Goal: Transaction & Acquisition: Book appointment/travel/reservation

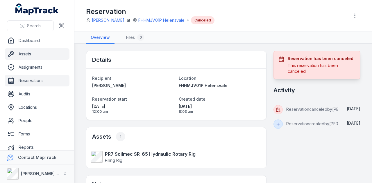
click at [43, 52] on link "Assets" at bounding box center [37, 54] width 65 height 12
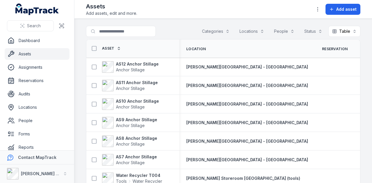
click at [40, 53] on link "Assets" at bounding box center [37, 54] width 65 height 12
click at [342, 8] on span "Add asset" at bounding box center [346, 9] width 20 height 6
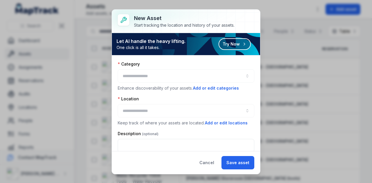
click at [165, 73] on div at bounding box center [186, 75] width 136 height 13
click at [208, 156] on div "Cancel Save asset" at bounding box center [186, 162] width 148 height 23
drag, startPoint x: 206, startPoint y: 162, endPoint x: 158, endPoint y: 150, distance: 48.9
click at [206, 161] on button "Cancel" at bounding box center [206, 162] width 25 height 13
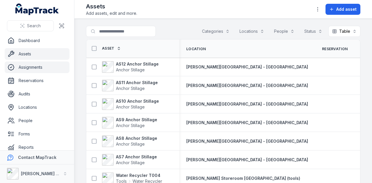
click at [34, 68] on link "Assignments" at bounding box center [37, 68] width 65 height 12
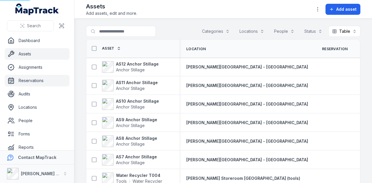
click at [32, 82] on link "Reservations" at bounding box center [37, 81] width 65 height 12
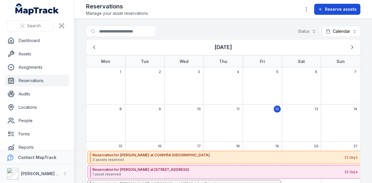
click at [333, 4] on button "Reserve assets" at bounding box center [337, 9] width 46 height 11
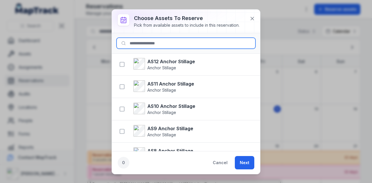
drag, startPoint x: 181, startPoint y: 40, endPoint x: 186, endPoint y: 42, distance: 4.9
click at [186, 42] on input at bounding box center [185, 43] width 139 height 11
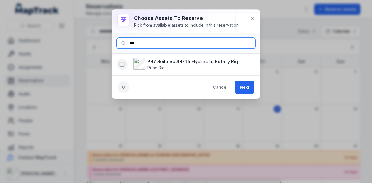
type input "***"
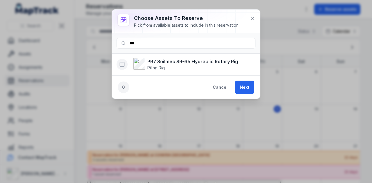
click at [124, 64] on rect "button" at bounding box center [122, 64] width 4 height 4
click at [250, 87] on button "Next" at bounding box center [244, 87] width 19 height 13
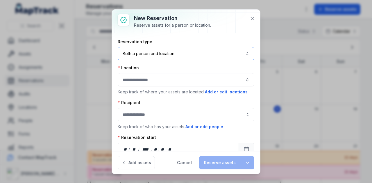
click at [191, 53] on button "Both a person and location ****" at bounding box center [186, 53] width 136 height 13
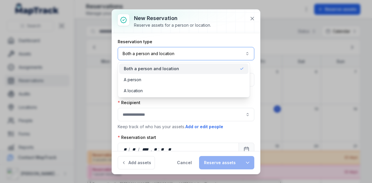
click at [191, 53] on button "Both a person and location ****" at bounding box center [186, 53] width 136 height 13
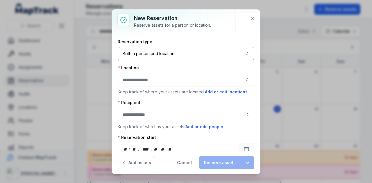
click at [165, 82] on button "button" at bounding box center [186, 79] width 136 height 13
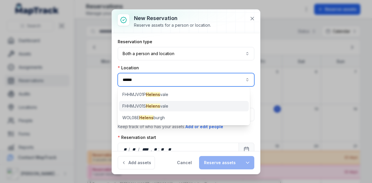
type input "******"
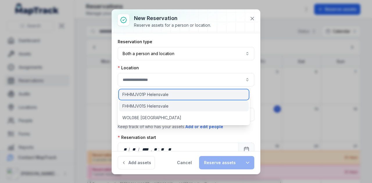
click at [163, 98] on div "FHHMJV01P Helensvale" at bounding box center [184, 94] width 130 height 10
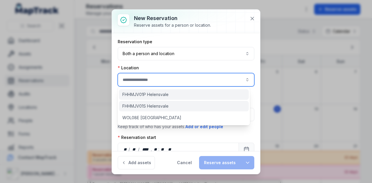
type input "**********"
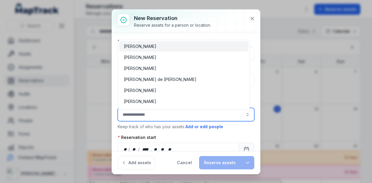
click at [168, 117] on input ":rgg:-form-item-label" at bounding box center [186, 114] width 136 height 13
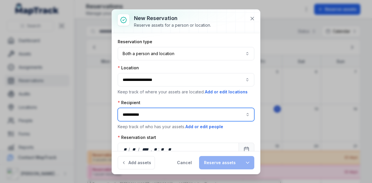
click at [150, 140] on div "[PERSON_NAME]" at bounding box center [184, 140] width 120 height 6
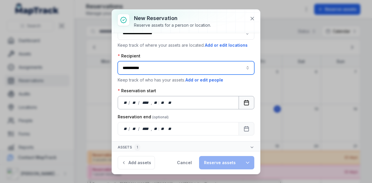
type input "**********"
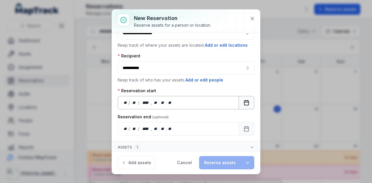
click at [243, 100] on icon "Calendar" at bounding box center [246, 103] width 6 height 6
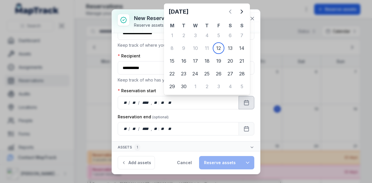
click at [288, 39] on div "**********" at bounding box center [186, 91] width 372 height 183
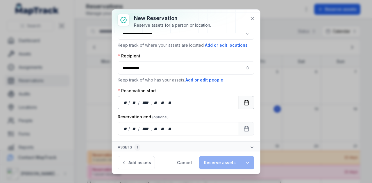
click at [244, 101] on rect "Calendar" at bounding box center [246, 103] width 4 height 4
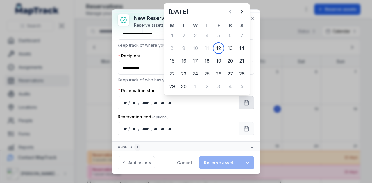
click at [270, 19] on div "**********" at bounding box center [186, 91] width 372 height 183
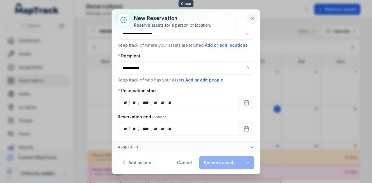
click at [256, 18] on button at bounding box center [252, 18] width 11 height 11
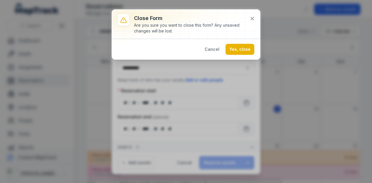
click at [244, 51] on button "Yes, close" at bounding box center [239, 49] width 29 height 11
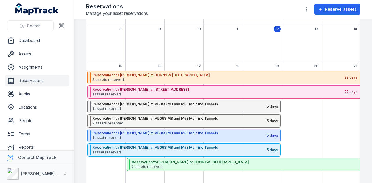
scroll to position [29, 0]
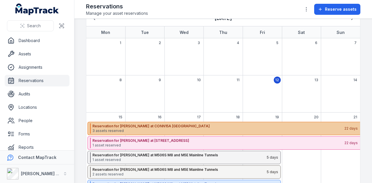
click at [161, 127] on strong "Reservation for Shehre Yar Khan at CONN15A Bangor By-Pass" at bounding box center [217, 126] width 251 height 5
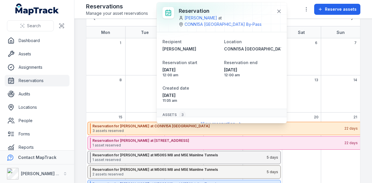
scroll to position [70, 0]
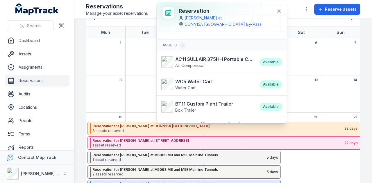
click at [352, 62] on div "7" at bounding box center [340, 56] width 39 height 37
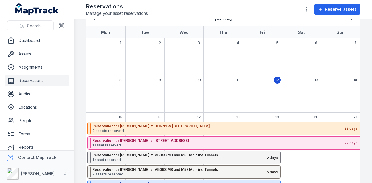
scroll to position [116, 0]
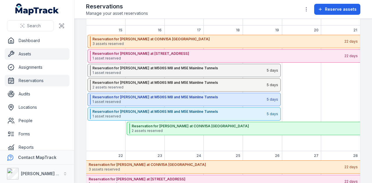
click at [33, 53] on link "Assets" at bounding box center [37, 54] width 65 height 12
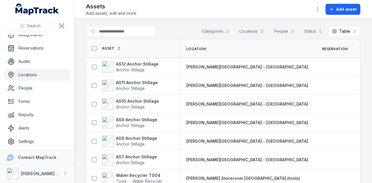
scroll to position [33, 0]
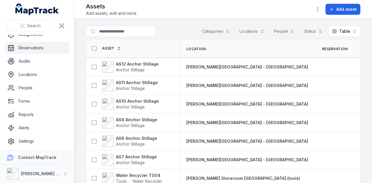
click at [48, 48] on link "Reservations" at bounding box center [37, 48] width 65 height 12
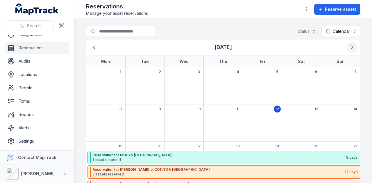
click at [349, 48] on icon "Next" at bounding box center [352, 47] width 6 height 6
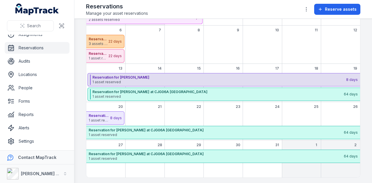
scroll to position [154, 0]
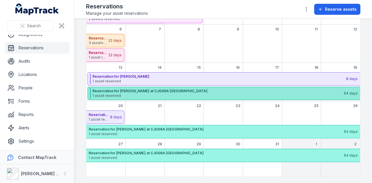
click at [174, 96] on span "1 asset reserved" at bounding box center [217, 96] width 251 height 5
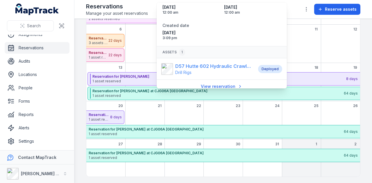
scroll to position [42, 0]
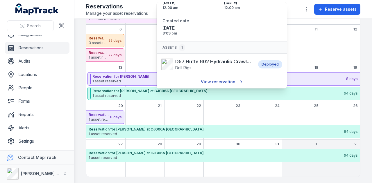
click at [223, 80] on link "View reservation" at bounding box center [221, 81] width 49 height 11
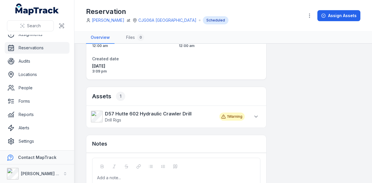
scroll to position [108, 0]
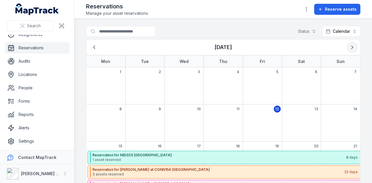
click at [349, 46] on icon "Next" at bounding box center [352, 47] width 6 height 6
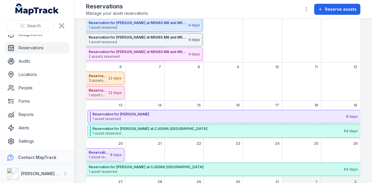
scroll to position [154, 0]
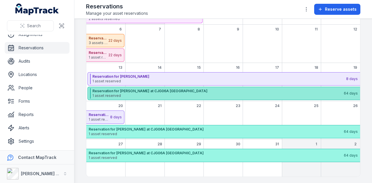
click at [151, 96] on span "1 asset reserved" at bounding box center [217, 96] width 251 height 5
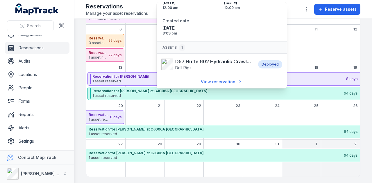
scroll to position [0, 0]
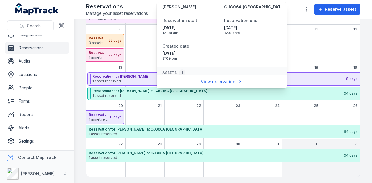
click at [331, 43] on div "October 2025" at bounding box center [340, 48] width 39 height 29
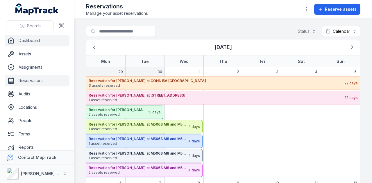
click at [51, 42] on link "Dashboard" at bounding box center [37, 41] width 65 height 12
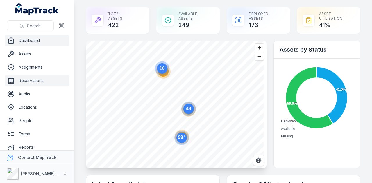
click at [56, 79] on link "Reservations" at bounding box center [37, 81] width 65 height 12
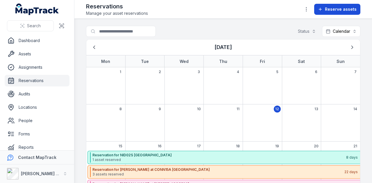
click at [335, 8] on span "Reserve assets" at bounding box center [341, 9] width 32 height 6
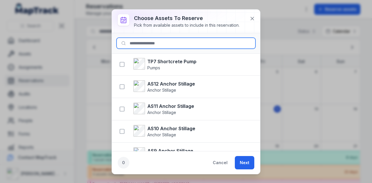
click at [157, 43] on input at bounding box center [185, 43] width 139 height 11
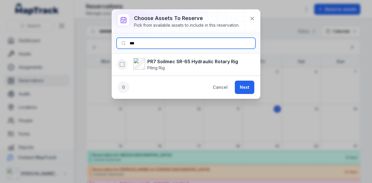
type input "***"
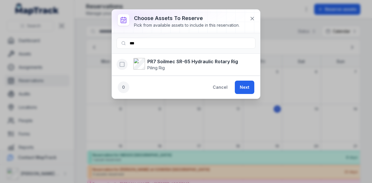
click at [120, 63] on icon "button" at bounding box center [122, 65] width 6 height 6
click at [246, 88] on button "Next" at bounding box center [244, 87] width 19 height 13
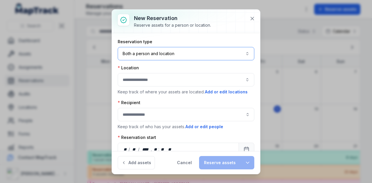
drag, startPoint x: 182, startPoint y: 51, endPoint x: 179, endPoint y: 62, distance: 11.4
click at [181, 54] on button "Both a person and location ****" at bounding box center [186, 53] width 136 height 13
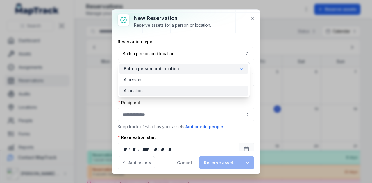
click at [173, 90] on div "A location" at bounding box center [184, 91] width 120 height 6
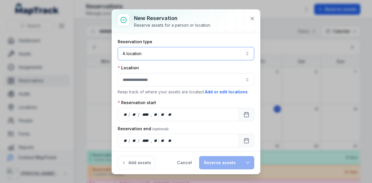
click at [158, 77] on button "button" at bounding box center [186, 79] width 136 height 13
drag, startPoint x: 170, startPoint y: 53, endPoint x: 169, endPoint y: 58, distance: 5.5
click at [170, 55] on button "A location ********" at bounding box center [186, 53] width 136 height 13
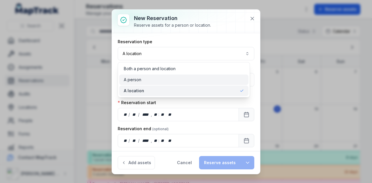
click at [164, 79] on div "A person" at bounding box center [184, 80] width 120 height 6
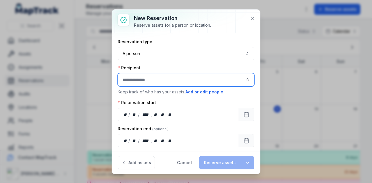
click at [149, 78] on input ":r1no:-form-item-label" at bounding box center [186, 79] width 136 height 13
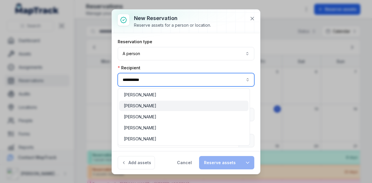
click at [155, 110] on div "[PERSON_NAME]" at bounding box center [183, 106] width 129 height 10
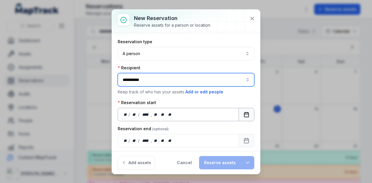
type input "**********"
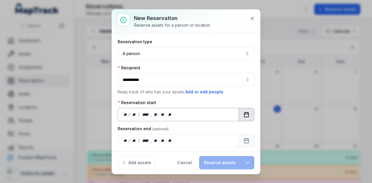
click at [243, 114] on icon "Calendar" at bounding box center [246, 115] width 6 height 6
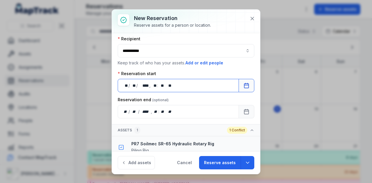
scroll to position [45, 0]
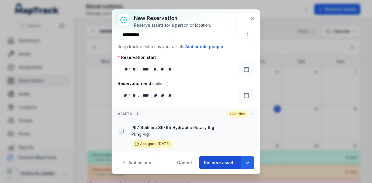
click at [230, 163] on button "Reserve assets" at bounding box center [220, 162] width 42 height 13
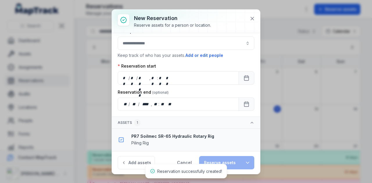
scroll to position [35, 0]
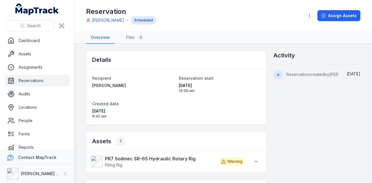
click at [49, 81] on link "Reservations" at bounding box center [37, 81] width 65 height 12
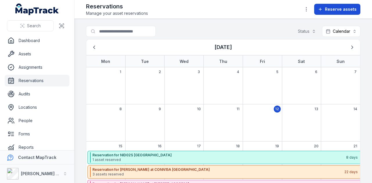
click at [333, 11] on span "Reserve assets" at bounding box center [341, 9] width 32 height 6
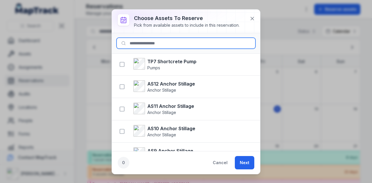
click at [151, 44] on input at bounding box center [185, 43] width 139 height 11
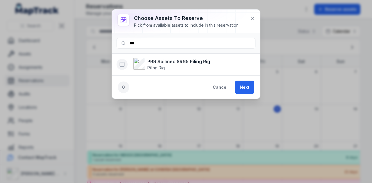
click at [124, 66] on icon "button" at bounding box center [122, 65] width 6 height 6
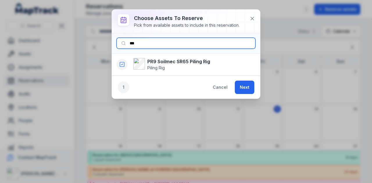
click at [156, 44] on input "***" at bounding box center [185, 43] width 139 height 11
type input "****"
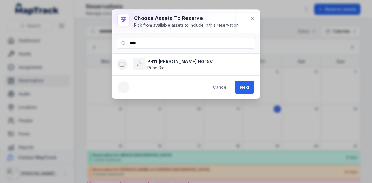
click at [122, 63] on icon "button" at bounding box center [122, 65] width 6 height 6
click at [252, 87] on button "Next" at bounding box center [244, 87] width 19 height 13
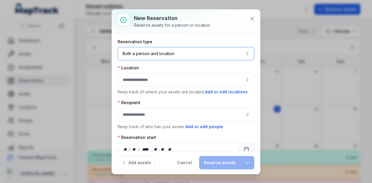
click at [209, 53] on button "Both a person and location ****" at bounding box center [186, 53] width 136 height 13
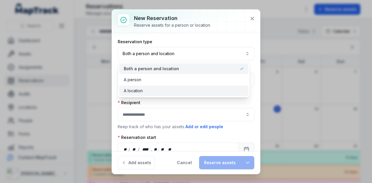
drag, startPoint x: 200, startPoint y: 91, endPoint x: 193, endPoint y: 88, distance: 7.0
click at [199, 92] on div "A location" at bounding box center [184, 91] width 120 height 6
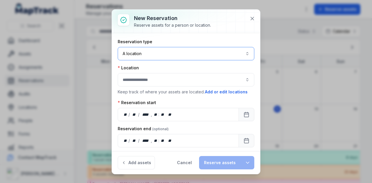
click at [175, 77] on button "button" at bounding box center [186, 79] width 136 height 13
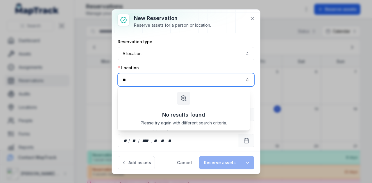
type input "*"
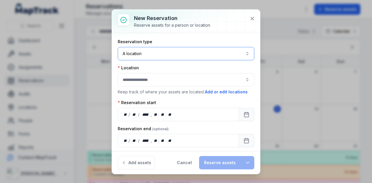
click at [160, 57] on button "A location ********" at bounding box center [186, 53] width 136 height 13
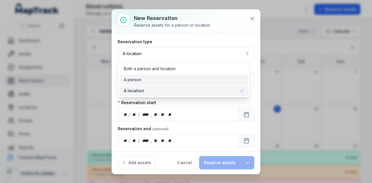
click at [160, 79] on div "A person" at bounding box center [184, 80] width 120 height 6
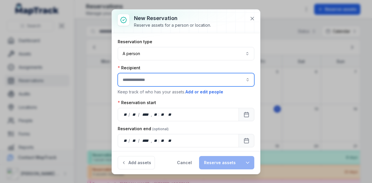
click at [158, 80] on input ":r2a9:-form-item-label" at bounding box center [186, 79] width 136 height 13
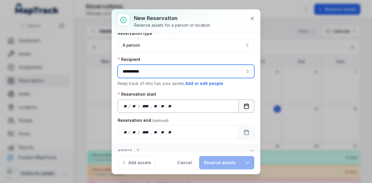
scroll to position [12, 0]
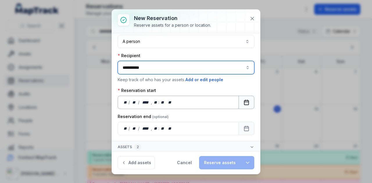
type input "**********"
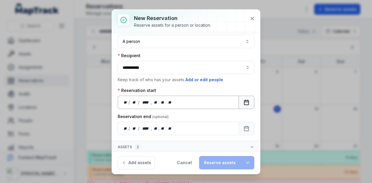
click at [247, 100] on button "Calendar" at bounding box center [246, 102] width 16 height 13
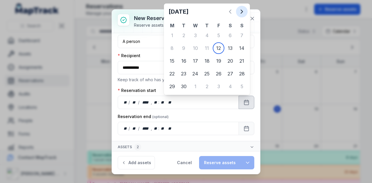
click at [243, 17] on button "Next" at bounding box center [242, 12] width 12 height 12
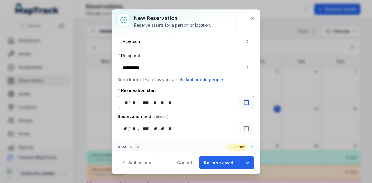
scroll to position [67, 0]
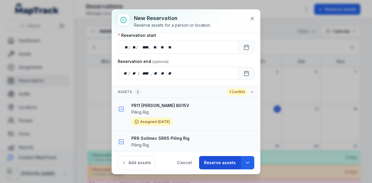
click at [225, 162] on button "Reserve assets" at bounding box center [220, 162] width 42 height 13
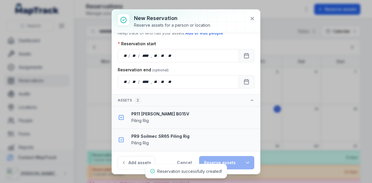
scroll to position [57, 0]
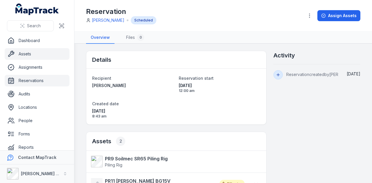
click at [43, 59] on link "Assets" at bounding box center [37, 54] width 65 height 12
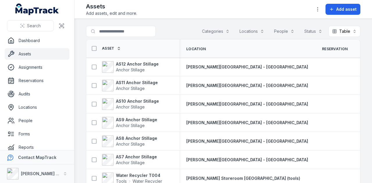
click at [131, 26] on main "Search for assets Categories Locations People Status Table ***** Asset Location…" at bounding box center [222, 101] width 297 height 164
click at [131, 26] on input "Search for assets" at bounding box center [132, 31] width 93 height 11
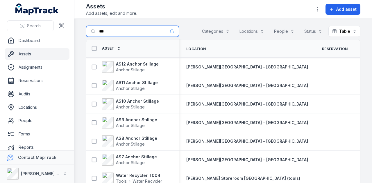
type input "***"
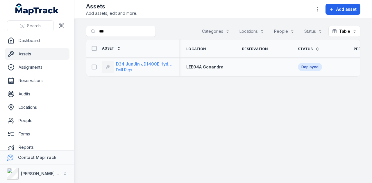
click at [148, 63] on strong "D34 JunJin JD1400E Hydraulic Crawler Drill" at bounding box center [144, 64] width 56 height 6
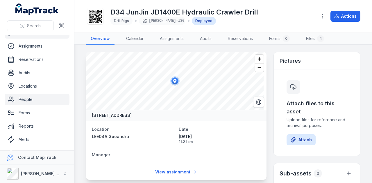
scroll to position [29, 0]
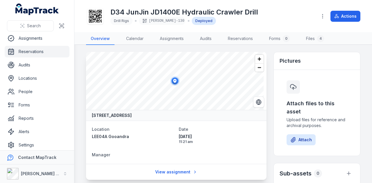
click at [44, 53] on link "Reservations" at bounding box center [37, 52] width 65 height 12
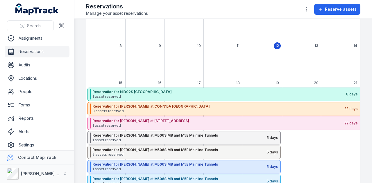
scroll to position [58, 0]
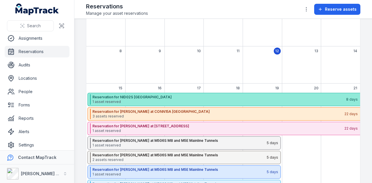
click at [211, 96] on strong "Reservation for NID02S Rose Bay" at bounding box center [218, 97] width 253 height 5
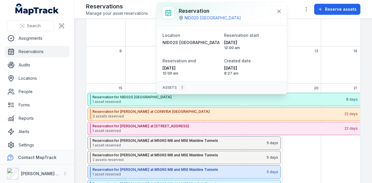
scroll to position [34, 0]
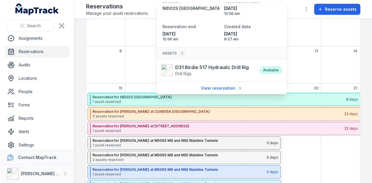
click at [324, 60] on div "14" at bounding box center [340, 64] width 39 height 37
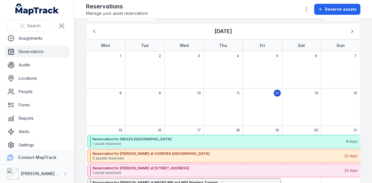
scroll to position [0, 0]
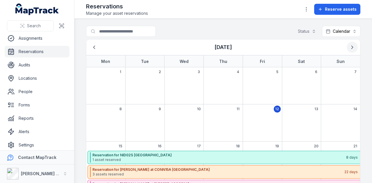
click at [351, 50] on button "Next" at bounding box center [351, 47] width 11 height 11
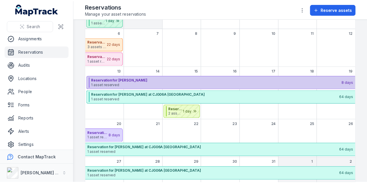
scroll to position [174, 0]
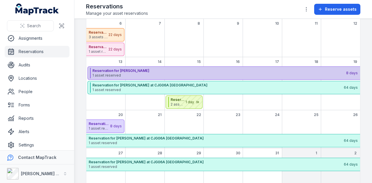
click at [175, 73] on span "1 asset reserved" at bounding box center [218, 75] width 253 height 5
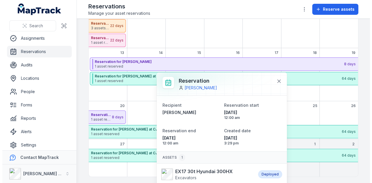
scroll to position [13, 0]
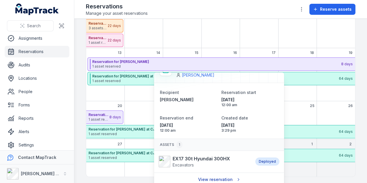
click at [220, 180] on link "View reservation" at bounding box center [219, 179] width 49 height 11
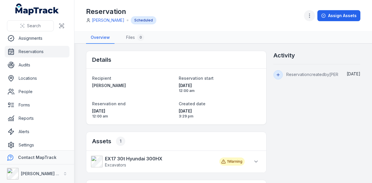
click at [306, 15] on button "button" at bounding box center [309, 15] width 11 height 11
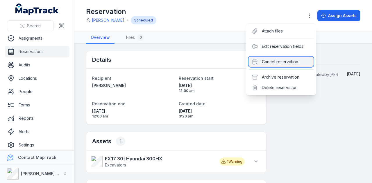
click at [293, 64] on div "Cancel reservation" at bounding box center [280, 62] width 65 height 10
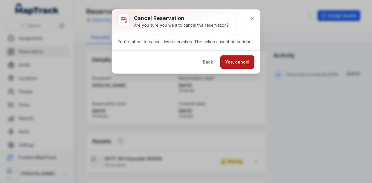
click at [242, 64] on button "Yes, cancel" at bounding box center [237, 61] width 34 height 13
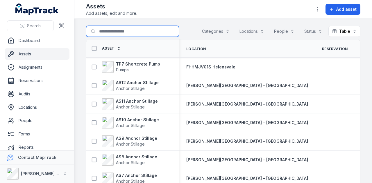
click at [112, 32] on input "Search for assets" at bounding box center [132, 31] width 93 height 11
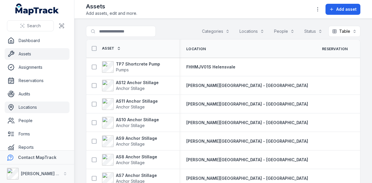
click at [42, 109] on link "Locations" at bounding box center [37, 108] width 65 height 12
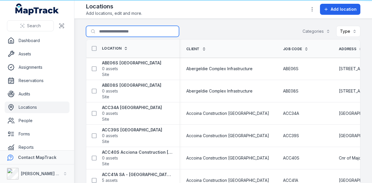
click at [119, 33] on input "Search for locations" at bounding box center [132, 31] width 93 height 11
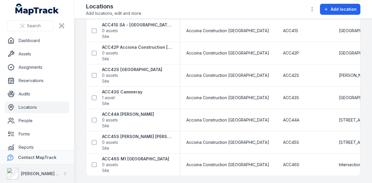
type input "*******"
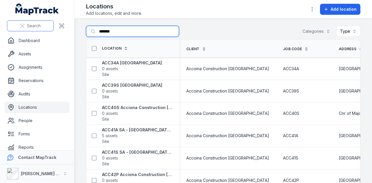
drag, startPoint x: 142, startPoint y: 34, endPoint x: 37, endPoint y: 30, distance: 105.2
click at [37, 30] on div "Search Dashboard Assets Assignments Reservations Audits Locations People Forms …" at bounding box center [186, 91] width 372 height 183
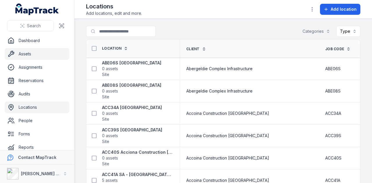
click at [38, 55] on link "Assets" at bounding box center [37, 54] width 65 height 12
